Goal: Information Seeking & Learning: Learn about a topic

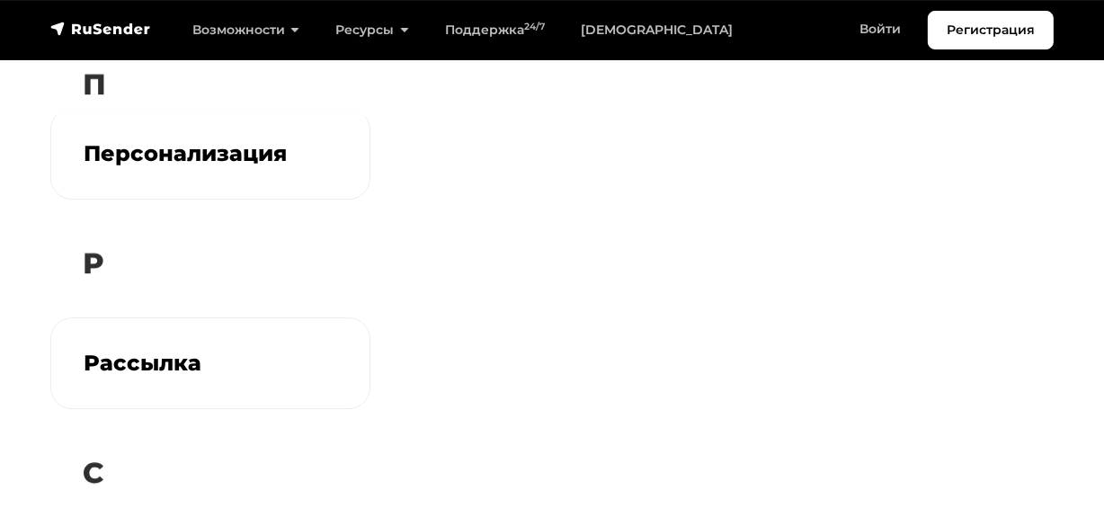
scroll to position [4987, 0]
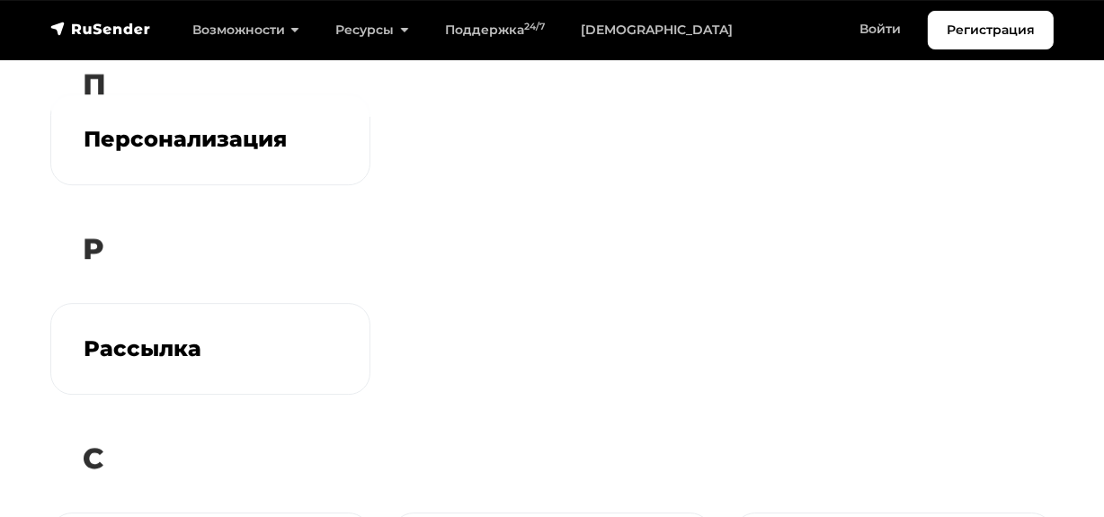
click at [243, 134] on div "П" at bounding box center [552, 95] width 1025 height 85
click at [186, 136] on div "П" at bounding box center [552, 95] width 1025 height 85
click at [182, 140] on h3 "Персонализация" at bounding box center [211, 134] width 254 height 26
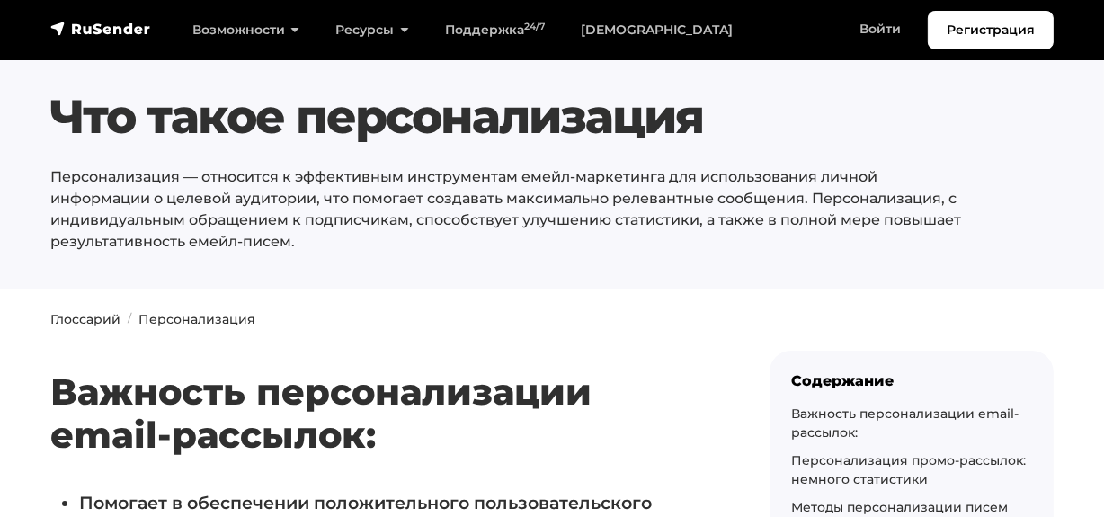
drag, startPoint x: 390, startPoint y: 0, endPoint x: 300, endPoint y: 144, distance: 169.7
click at [300, 144] on h1 "Что такое персонализация" at bounding box center [509, 117] width 918 height 56
drag, startPoint x: 49, startPoint y: 114, endPoint x: 702, endPoint y: 107, distance: 652.1
click at [718, 110] on h1 "Что такое персонализация" at bounding box center [509, 117] width 918 height 56
copy h1 "Что такое персонализация"
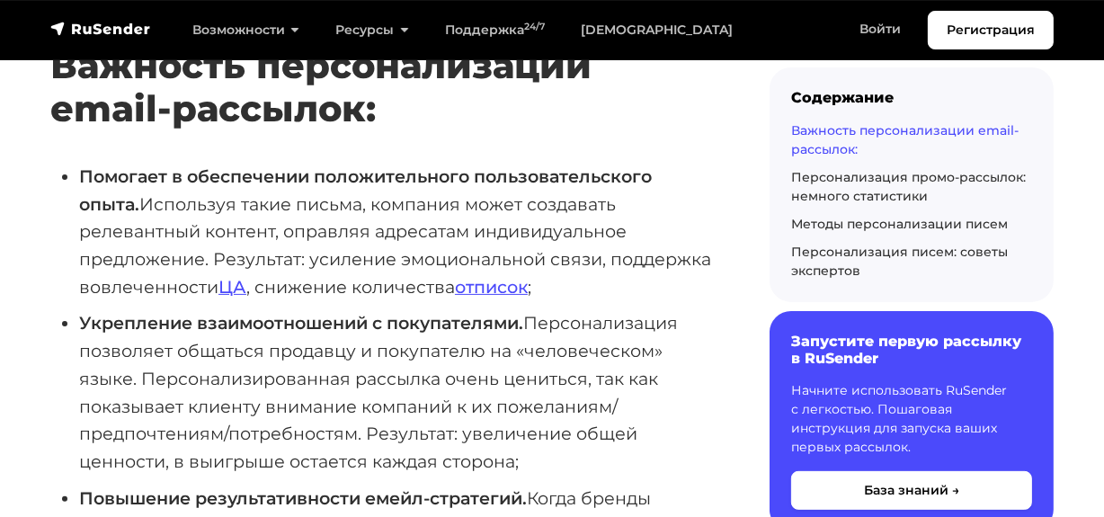
scroll to position [408, 0]
